Goal: Answer question/provide support: Answer question/provide support

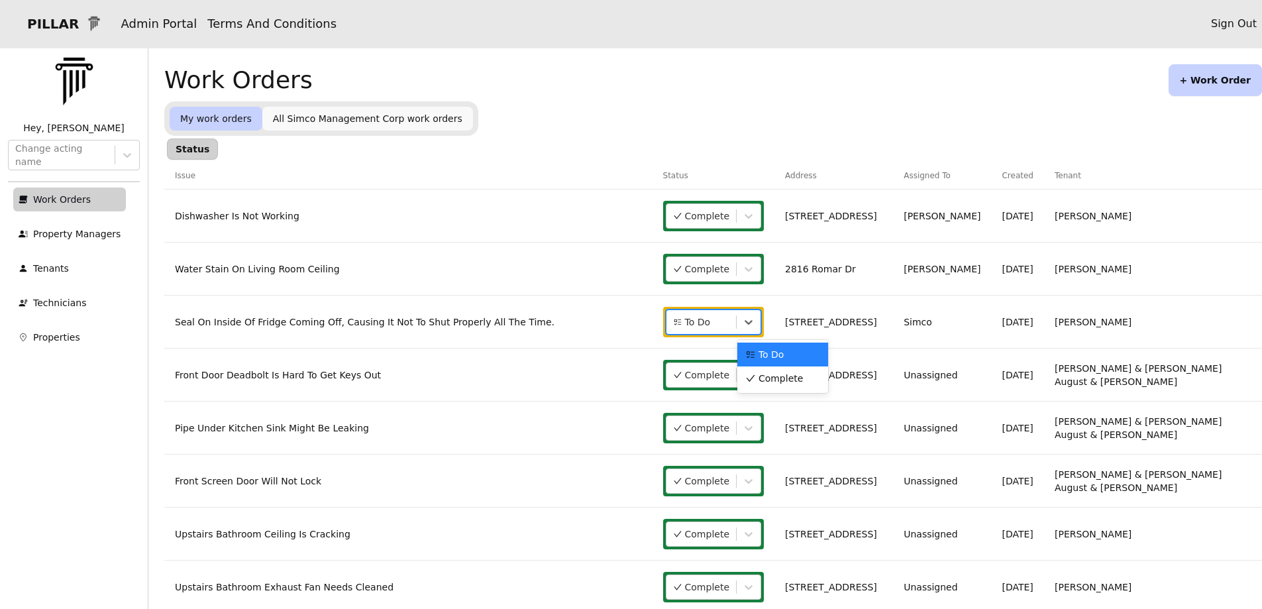
click at [729, 320] on div at bounding box center [701, 322] width 56 height 16
click at [783, 376] on span "Complete" at bounding box center [781, 378] width 44 height 13
click at [419, 323] on link "Seal On Inside Of Fridge Coming Off, Causing It Not To Shut Properly All The Ti…" at bounding box center [365, 322] width 380 height 11
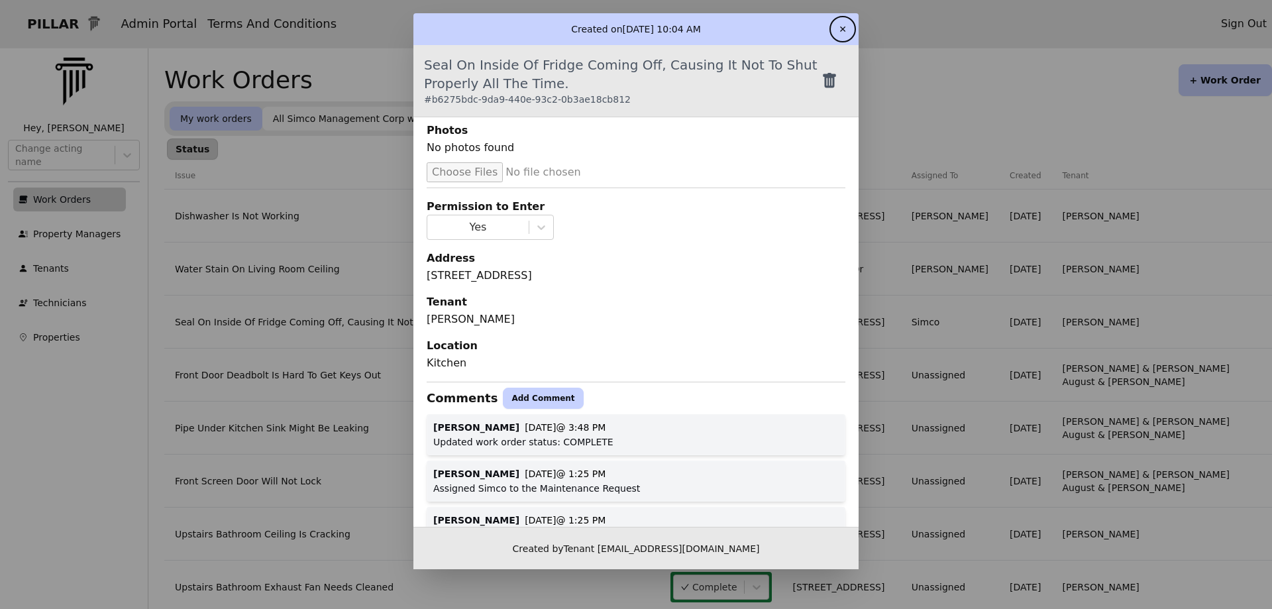
scroll to position [133, 0]
click at [512, 392] on button "Add Comment" at bounding box center [543, 396] width 80 height 21
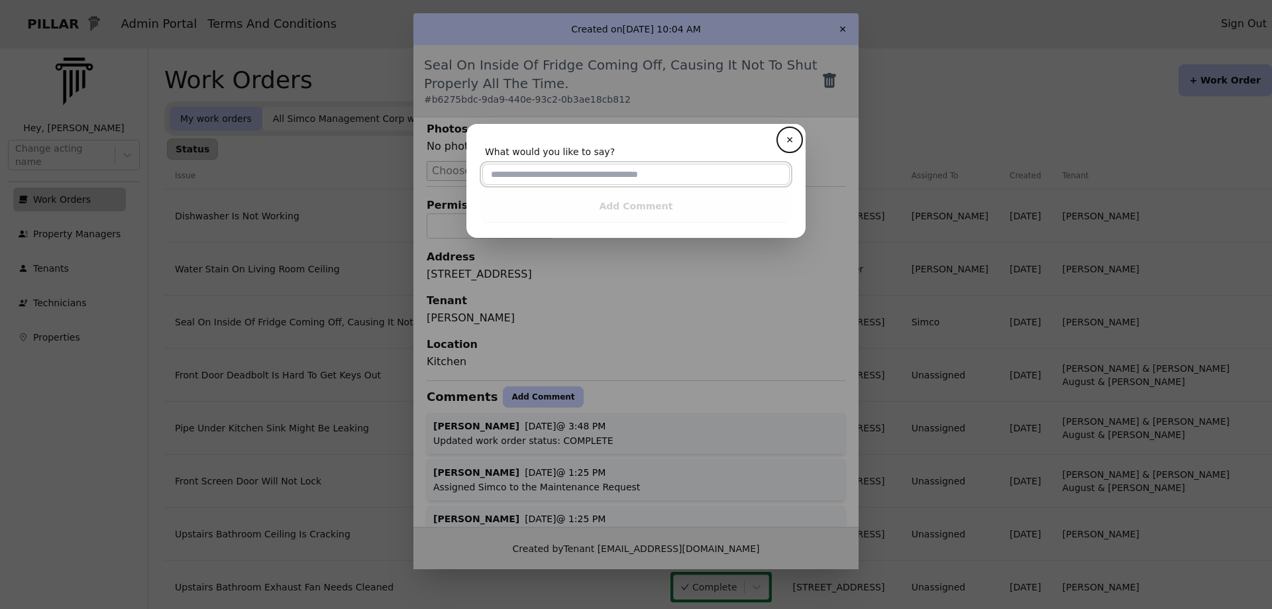
click at [597, 172] on input "text" at bounding box center [635, 174] width 307 height 21
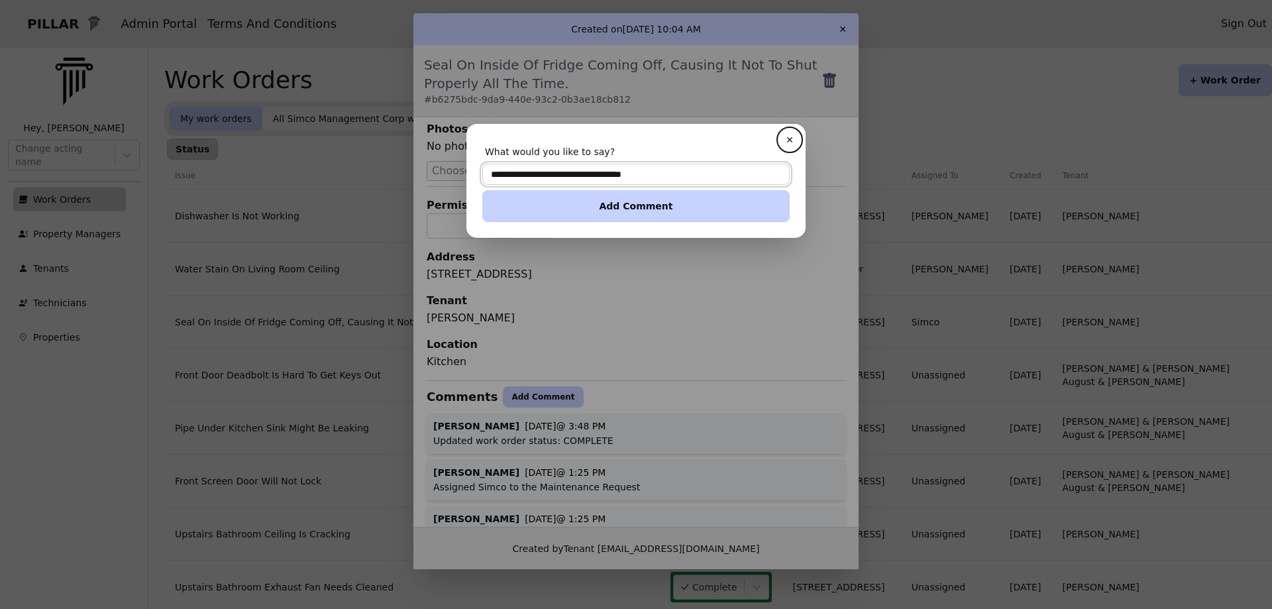
type input "**********"
click at [678, 209] on button "Add Comment" at bounding box center [635, 206] width 307 height 32
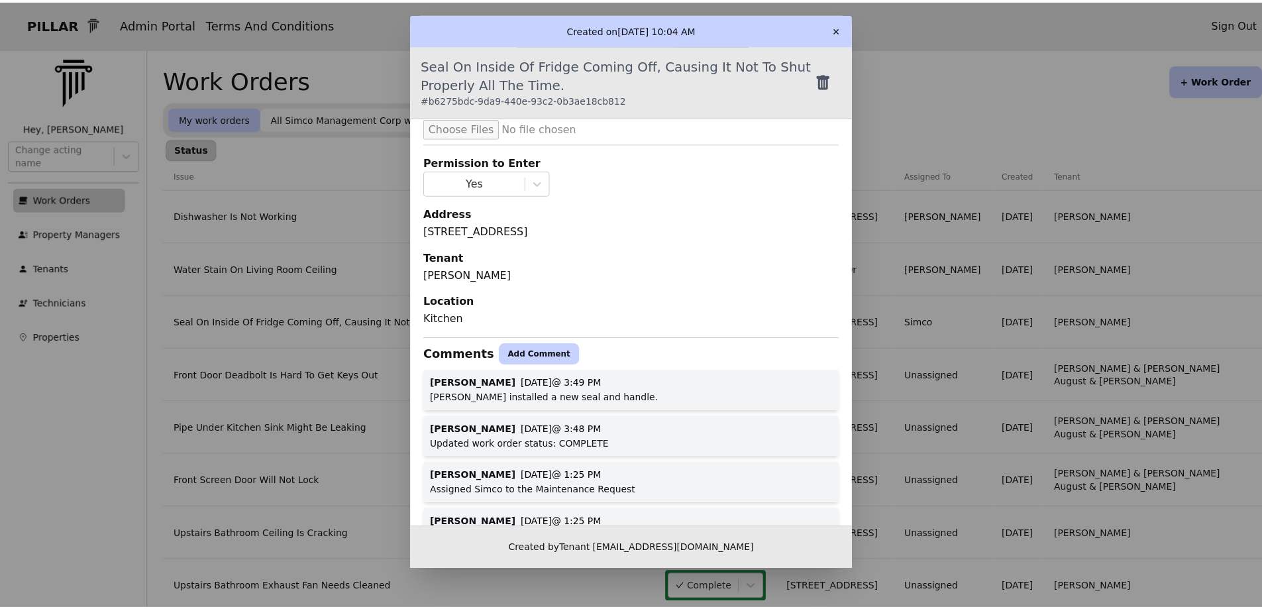
scroll to position [199, 0]
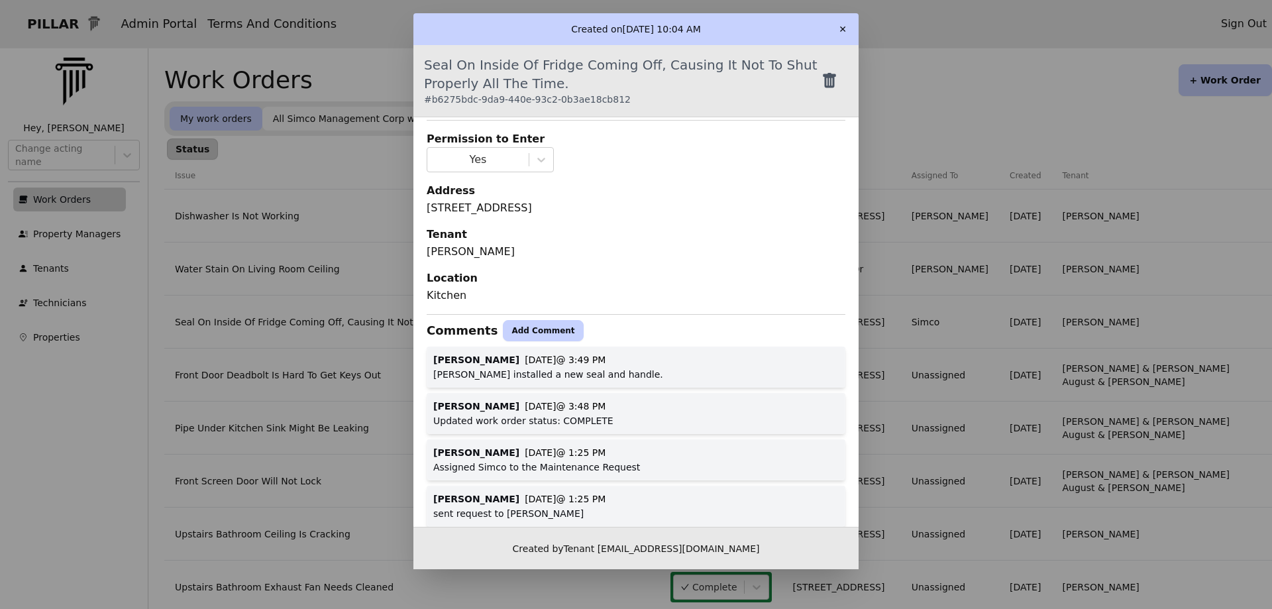
click at [842, 25] on button "✕" at bounding box center [842, 29] width 21 height 21
